Goal: Information Seeking & Learning: Learn about a topic

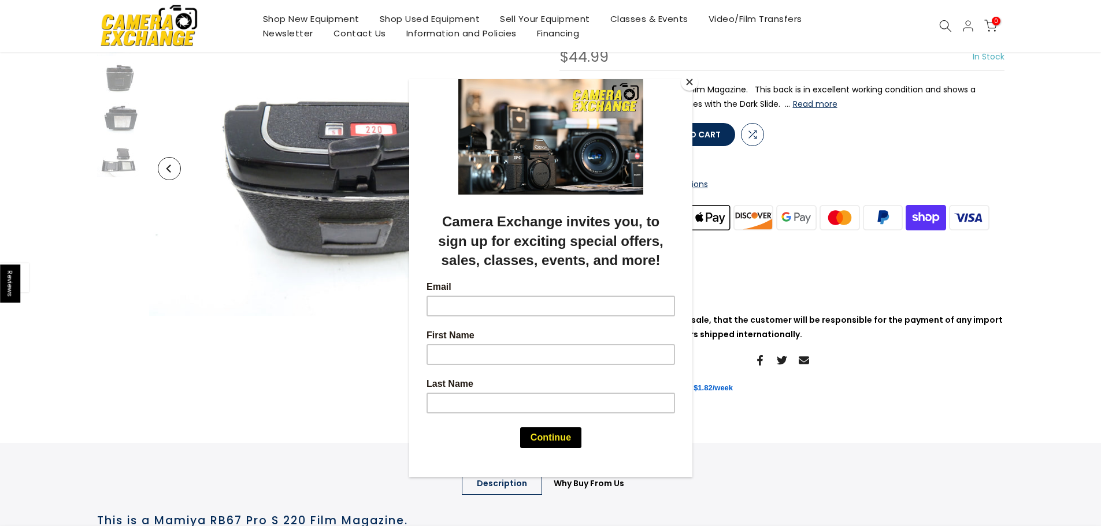
scroll to position [116, 0]
click at [900, 367] on div at bounding box center [550, 263] width 1101 height 526
click at [688, 84] on button "Close" at bounding box center [689, 81] width 17 height 17
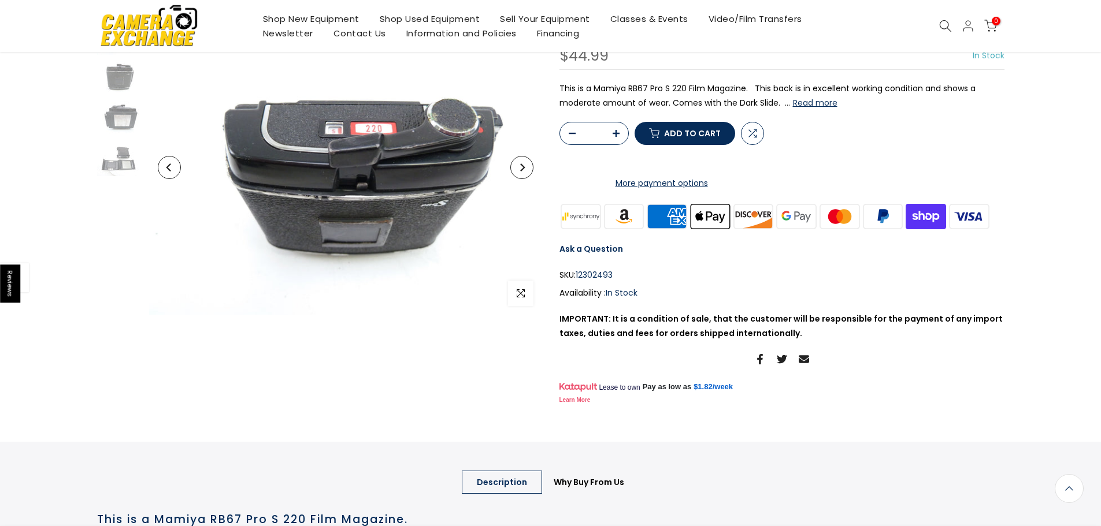
click at [811, 101] on button "Read more" at bounding box center [815, 103] width 44 height 10
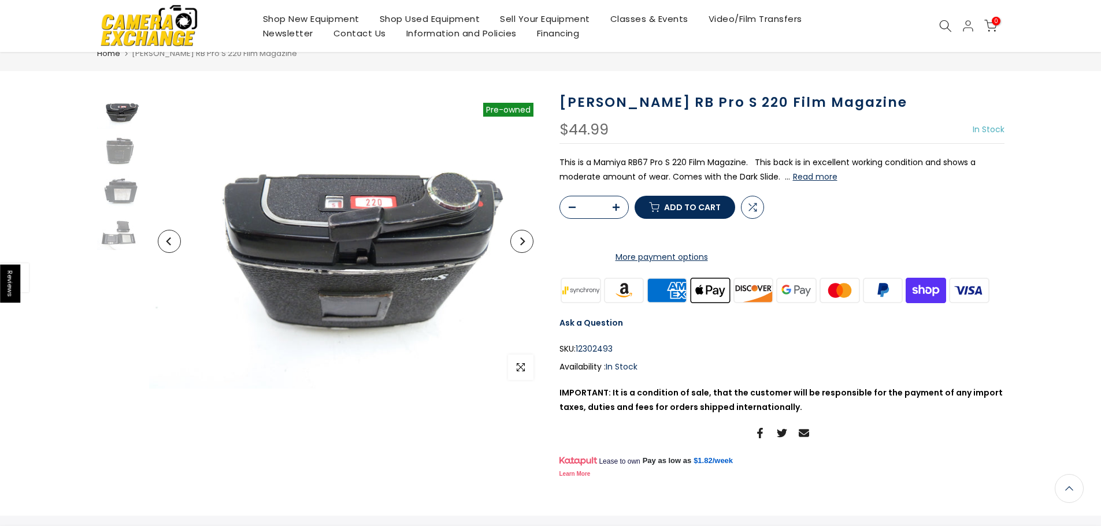
scroll to position [0, 0]
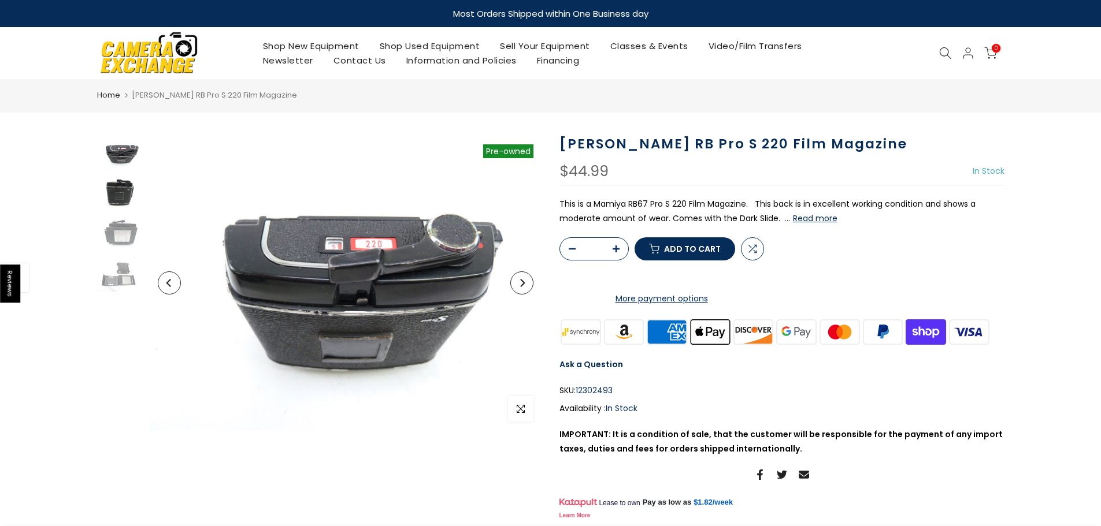
click at [124, 199] on img at bounding box center [120, 193] width 46 height 35
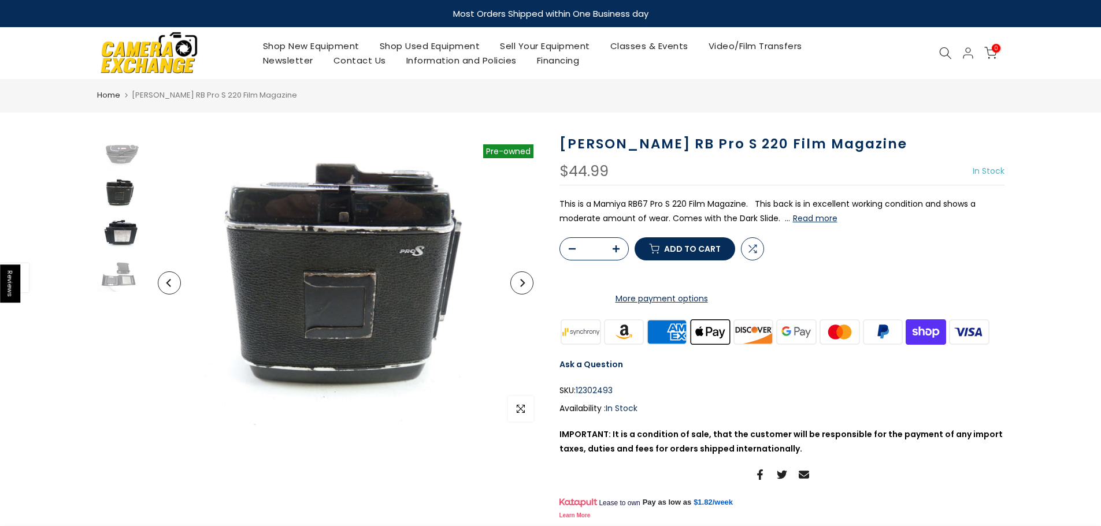
click at [124, 223] on img at bounding box center [120, 234] width 46 height 35
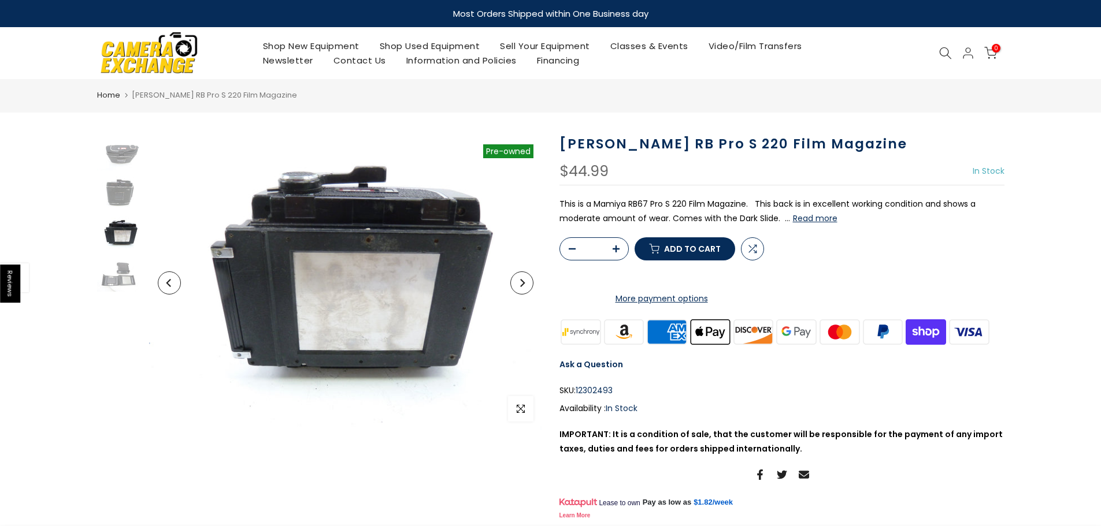
click at [124, 254] on div at bounding box center [119, 214] width 49 height 156
click at [124, 270] on img at bounding box center [120, 274] width 46 height 35
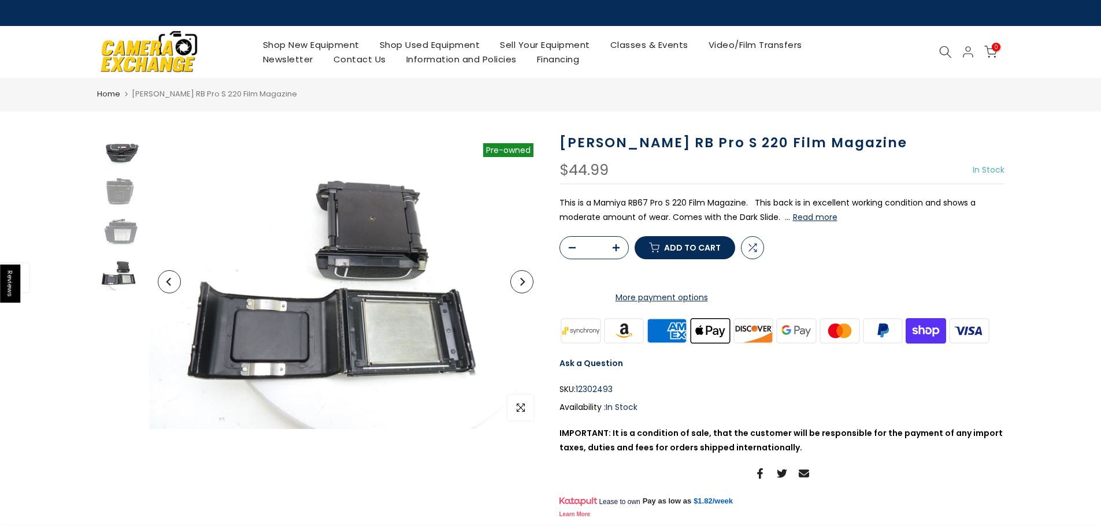
click at [113, 166] on img at bounding box center [120, 152] width 46 height 35
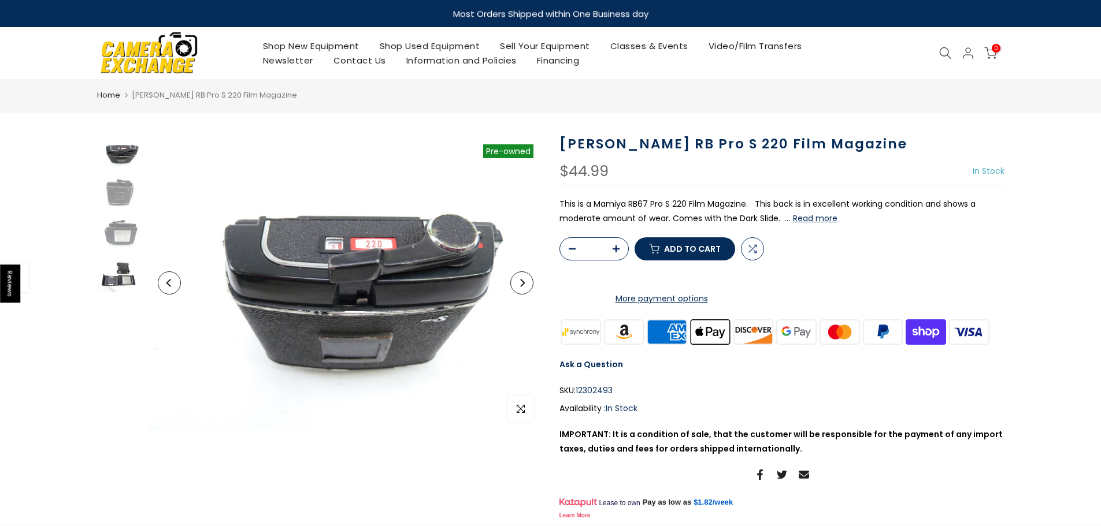
click at [125, 281] on img at bounding box center [120, 274] width 46 height 35
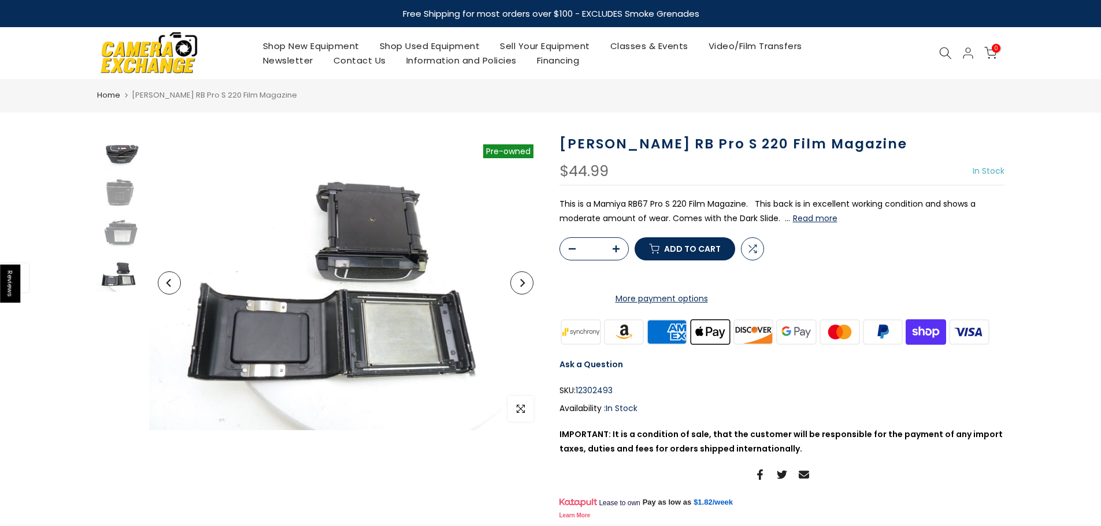
click at [123, 156] on img at bounding box center [120, 153] width 46 height 35
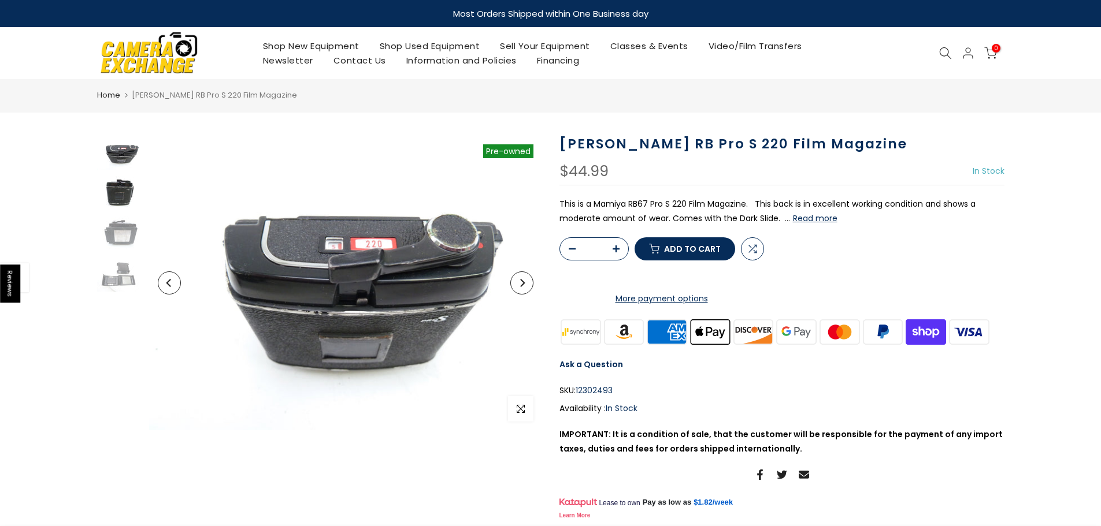
click at [120, 195] on img at bounding box center [120, 193] width 46 height 35
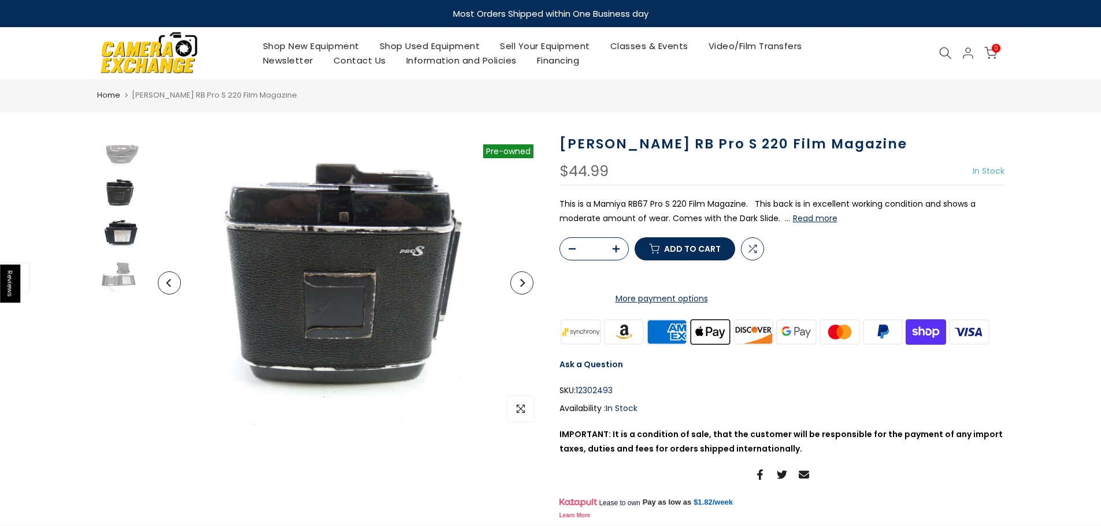
click at [138, 242] on img at bounding box center [120, 234] width 46 height 35
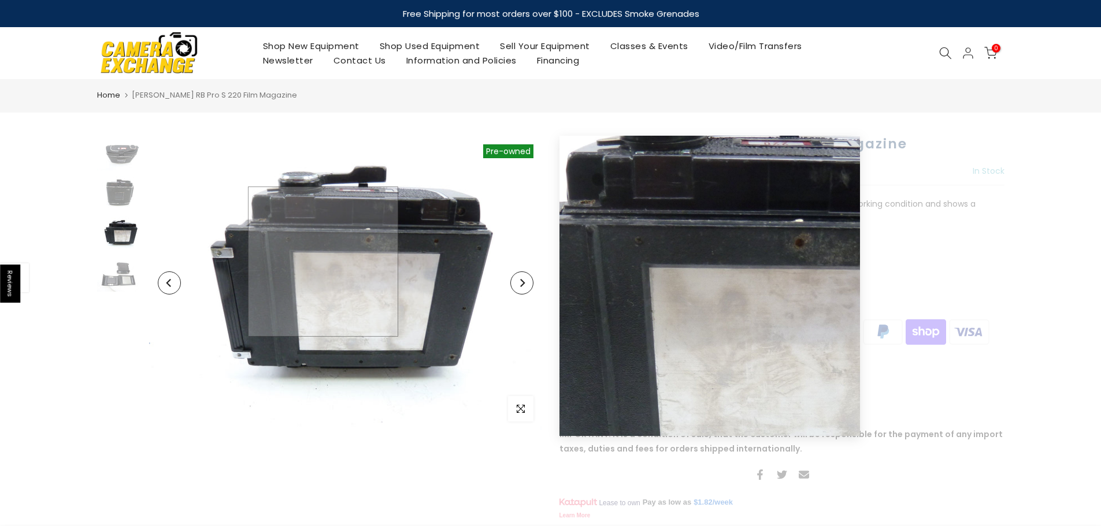
click at [323, 261] on img at bounding box center [345, 283] width 393 height 295
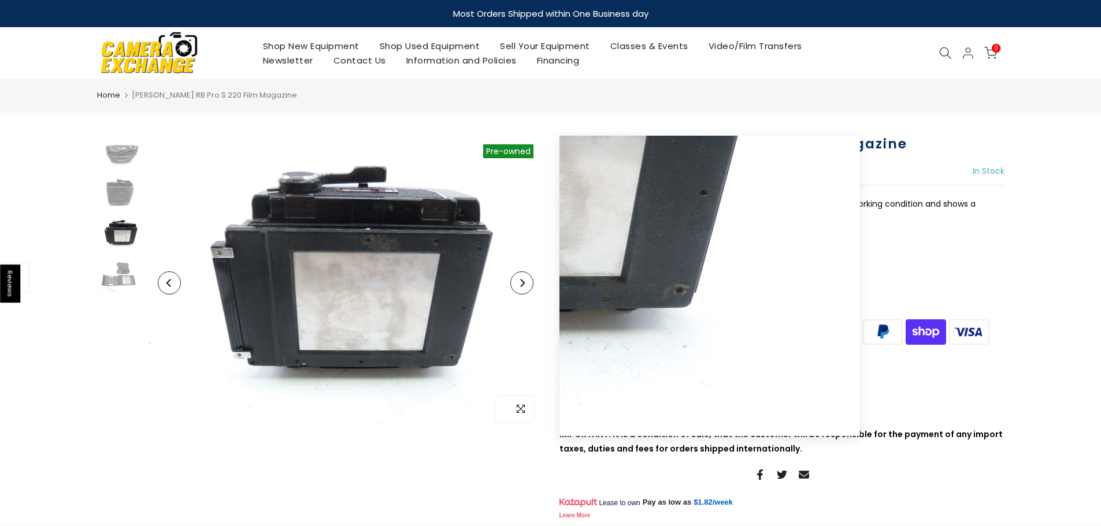
click at [523, 407] on icon "button" at bounding box center [521, 408] width 8 height 9
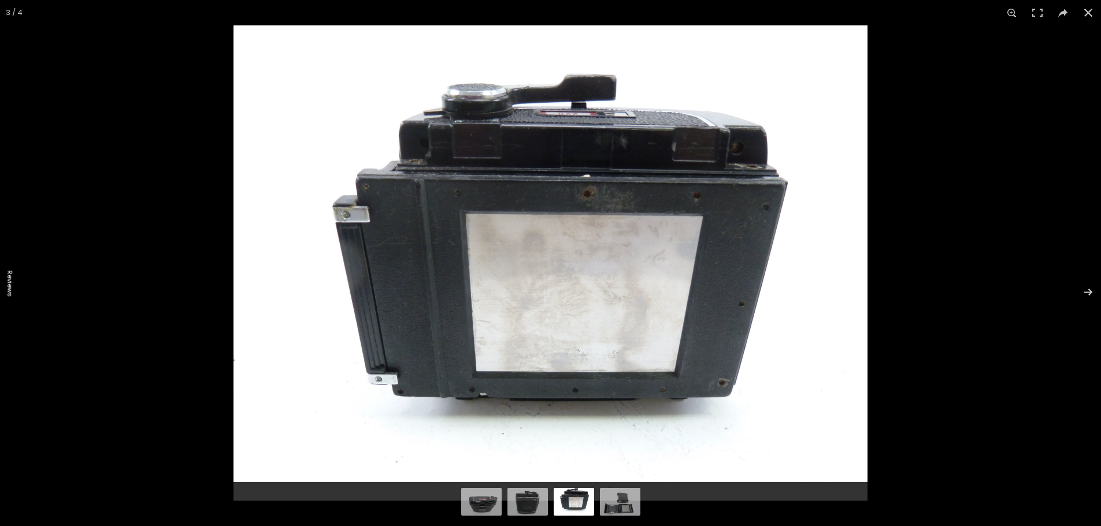
click at [459, 192] on img at bounding box center [550, 263] width 634 height 476
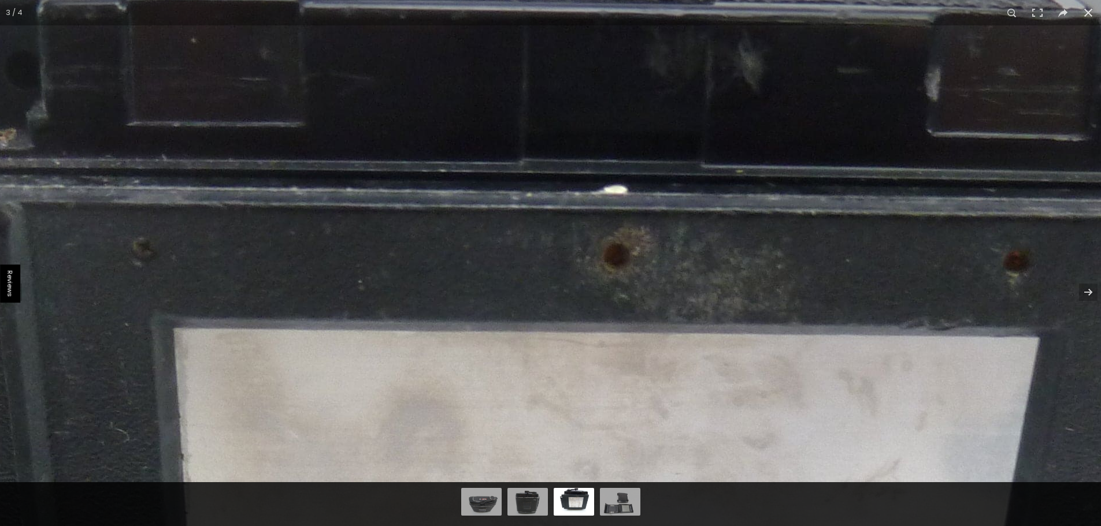
click at [267, 282] on img at bounding box center [482, 507] width 2311 height 1733
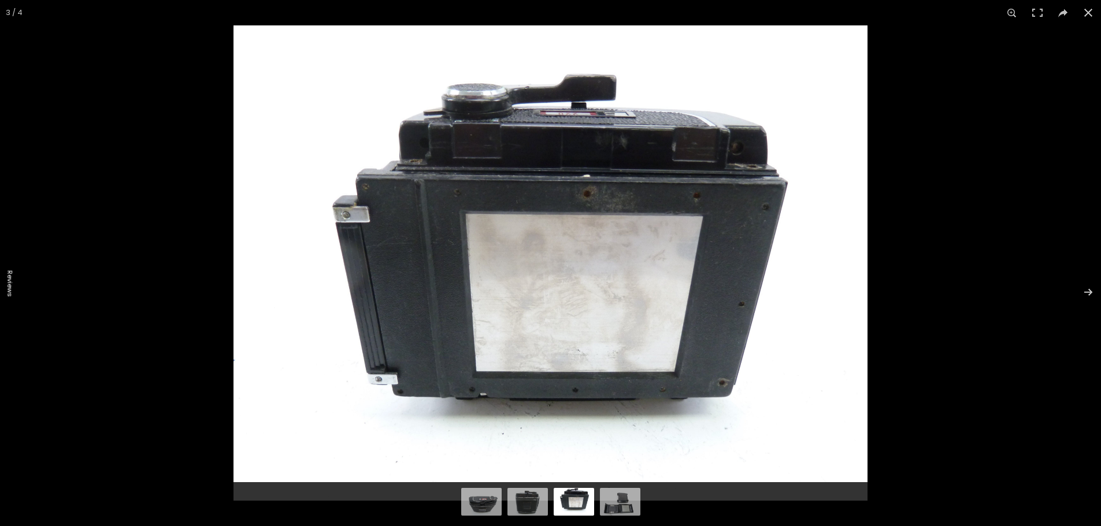
click at [598, 199] on img at bounding box center [550, 263] width 634 height 476
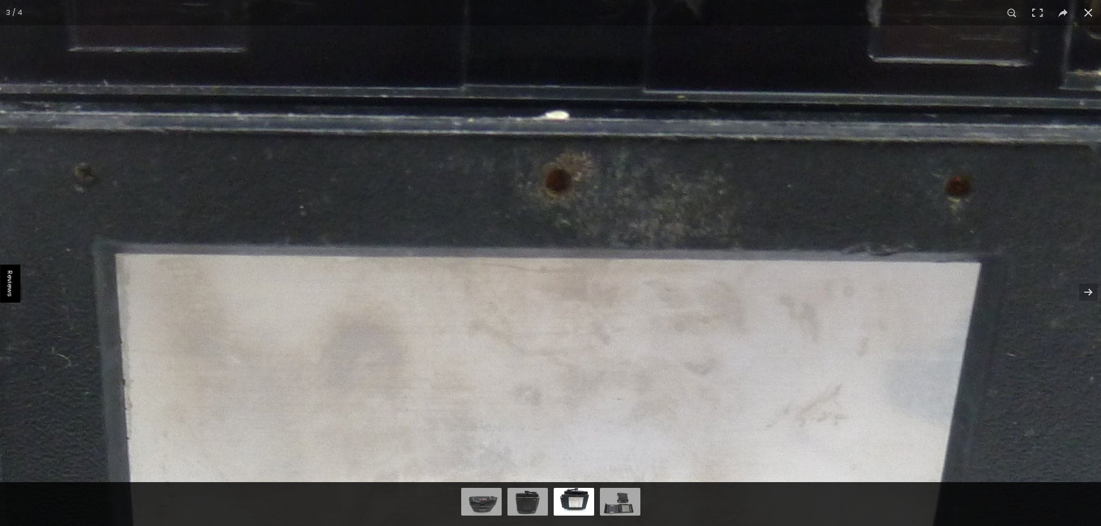
click at [598, 199] on img at bounding box center [424, 433] width 2311 height 1733
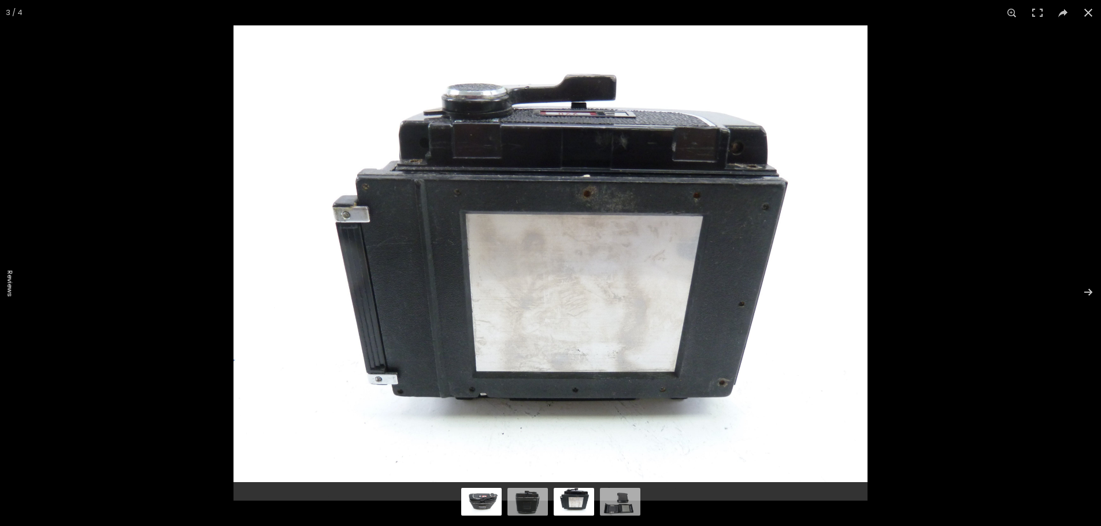
click at [480, 500] on img at bounding box center [481, 500] width 40 height 31
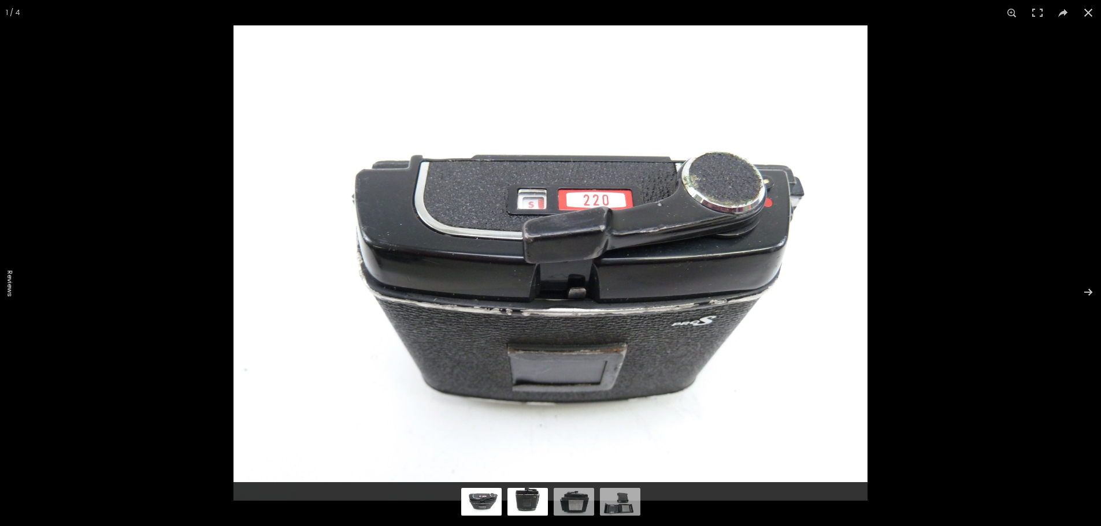
click at [514, 500] on img at bounding box center [527, 500] width 40 height 31
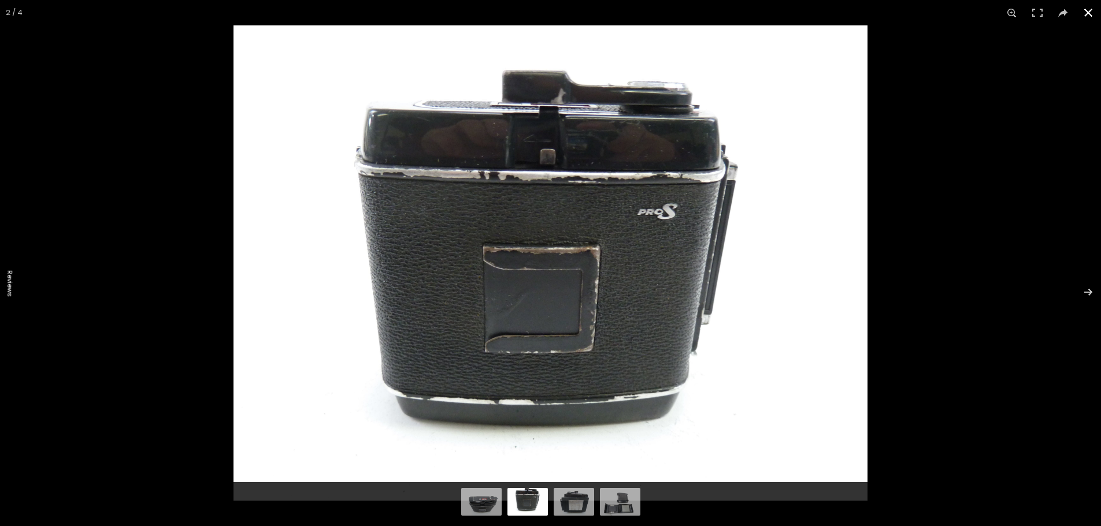
click at [938, 91] on div at bounding box center [783, 288] width 1101 height 526
